Goal: Find specific page/section: Find specific page/section

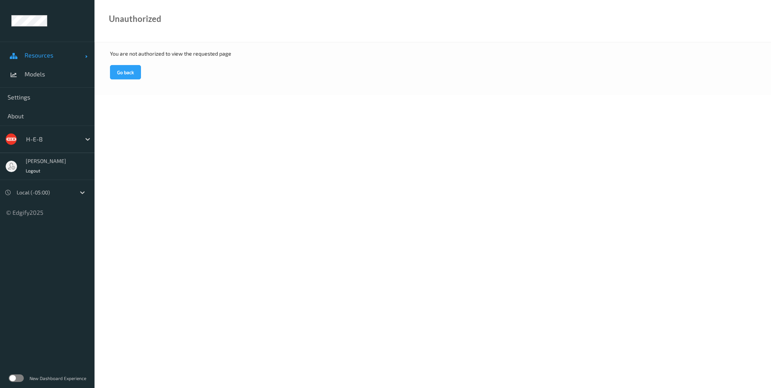
click at [55, 58] on span "Resources" at bounding box center [55, 55] width 60 height 8
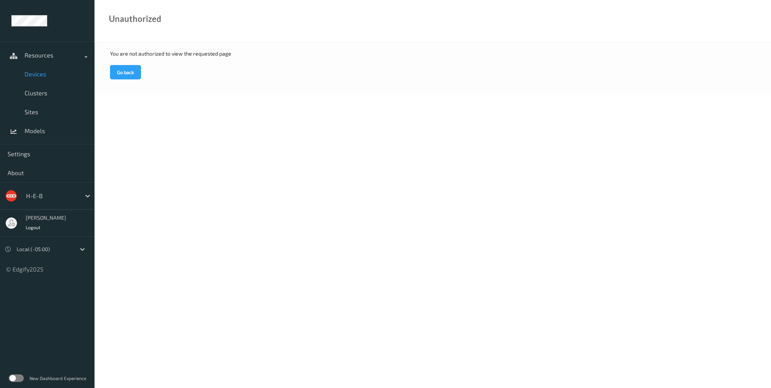
click at [45, 71] on span "Devices" at bounding box center [56, 74] width 62 height 8
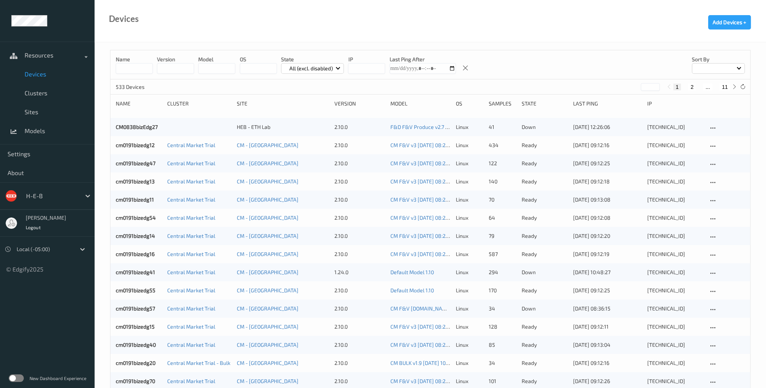
click at [738, 68] on span at bounding box center [739, 67] width 4 height 4
click at [716, 82] on p "Name" at bounding box center [718, 85] width 52 height 13
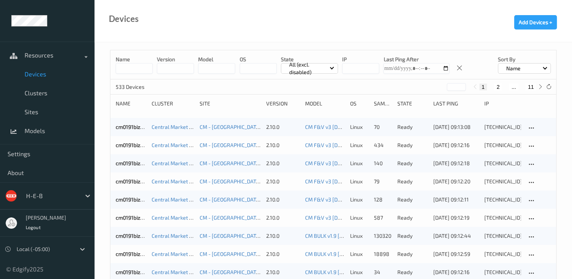
click at [150, 69] on input at bounding box center [134, 68] width 37 height 11
type input "*"
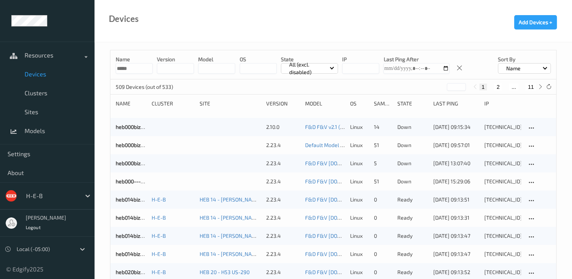
type input "******"
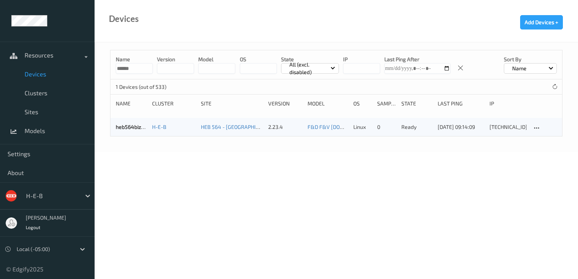
drag, startPoint x: 138, startPoint y: 67, endPoint x: 102, endPoint y: 69, distance: 36.0
click at [102, 69] on div "Name ****** version model OS State All (excl. disabled) IP Last Ping After Sort…" at bounding box center [336, 97] width 483 height 110
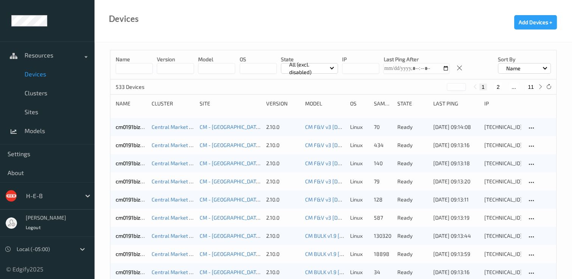
click at [127, 70] on input at bounding box center [134, 68] width 37 height 11
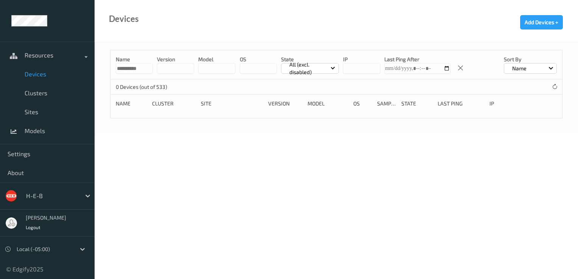
type input "**********"
drag, startPoint x: 150, startPoint y: 68, endPoint x: 95, endPoint y: 73, distance: 55.5
click at [95, 73] on div "**********" at bounding box center [336, 88] width 483 height 92
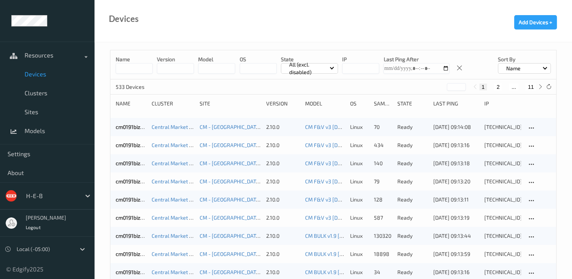
click at [538, 70] on div "Name" at bounding box center [524, 68] width 53 height 11
click at [510, 122] on p "IP" at bounding box center [524, 125] width 52 height 13
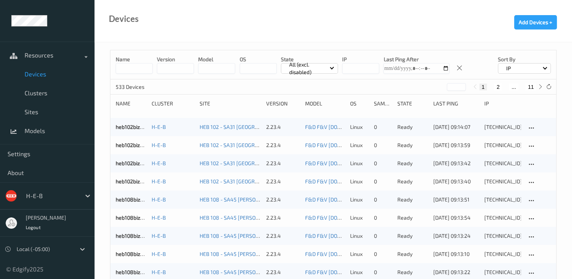
click at [134, 64] on input at bounding box center [134, 68] width 37 height 11
type input "*"
click at [543, 65] on div "IP" at bounding box center [524, 68] width 53 height 11
click at [522, 85] on p "Name" at bounding box center [524, 85] width 52 height 13
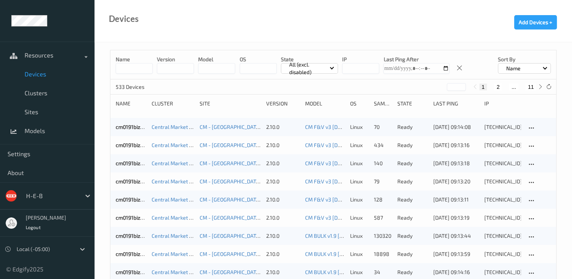
click at [530, 85] on button "11" at bounding box center [531, 87] width 11 height 7
click at [514, 85] on button "10" at bounding box center [514, 87] width 11 height 7
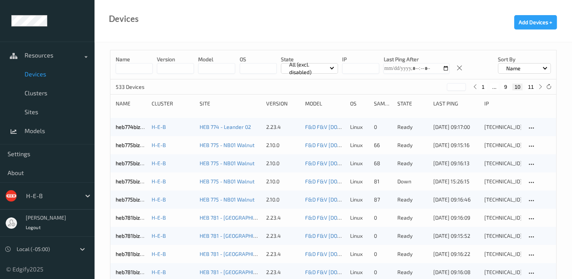
click at [504, 87] on button "9" at bounding box center [506, 87] width 8 height 7
click at [499, 86] on button "8" at bounding box center [502, 87] width 8 height 7
click at [496, 84] on button "7" at bounding box center [498, 87] width 8 height 7
click at [498, 86] on button "6" at bounding box center [498, 87] width 8 height 7
click at [498, 86] on button "5" at bounding box center [498, 87] width 8 height 7
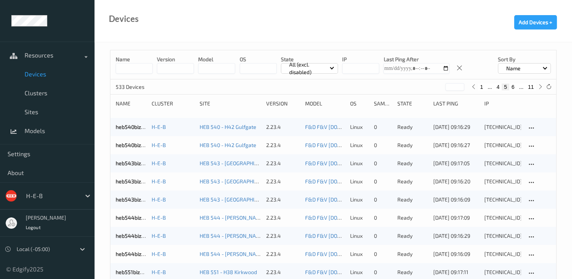
click at [531, 84] on button "11" at bounding box center [531, 87] width 11 height 7
type input "**"
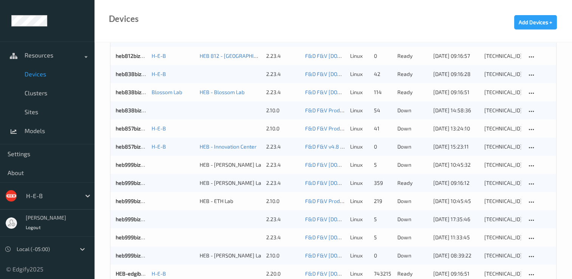
scroll to position [453, 0]
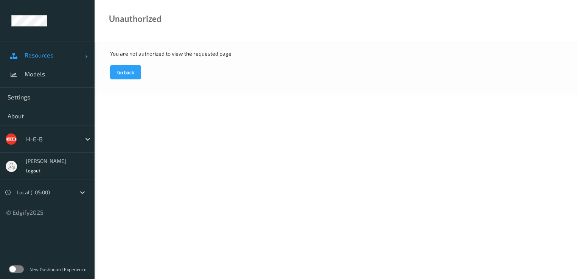
click at [42, 53] on span "Resources" at bounding box center [55, 55] width 60 height 8
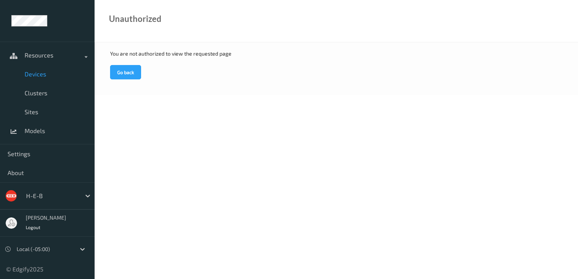
click at [42, 73] on span "Devices" at bounding box center [56, 74] width 62 height 8
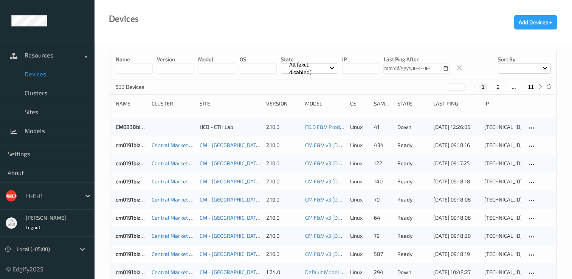
click at [543, 65] on div at bounding box center [524, 68] width 53 height 11
drag, startPoint x: 522, startPoint y: 85, endPoint x: 515, endPoint y: 74, distance: 13.7
click at [521, 82] on p "Name" at bounding box center [524, 85] width 52 height 13
